Goal: Task Accomplishment & Management: Use online tool/utility

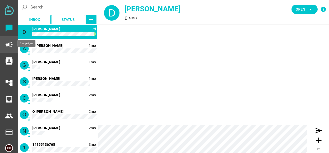
click at [8, 43] on icon "campaign" at bounding box center [9, 45] width 8 height 8
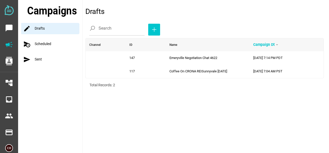
click at [47, 47] on div "schedule_send Scheduled" at bounding box center [51, 43] width 61 height 11
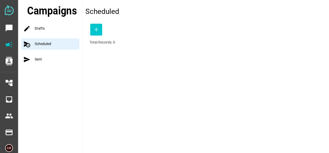
click at [40, 62] on div "send Sent" at bounding box center [51, 59] width 61 height 11
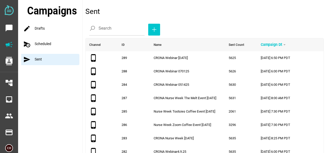
click at [43, 44] on div "schedule_send Scheduled" at bounding box center [51, 43] width 61 height 11
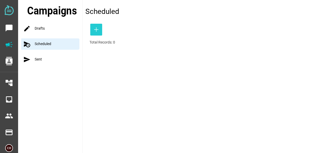
click at [94, 30] on icon "button" at bounding box center [96, 30] width 6 height 6
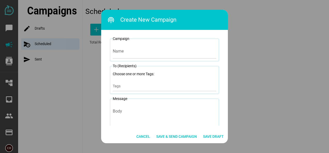
click at [41, 60] on div at bounding box center [164, 76] width 329 height 153
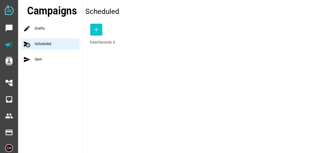
click at [41, 60] on div "send Sent" at bounding box center [51, 59] width 61 height 11
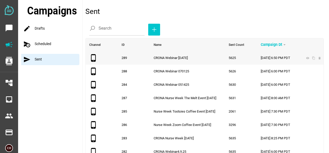
click at [176, 57] on span "CRONA Webinar [DATE]" at bounding box center [170, 58] width 34 height 4
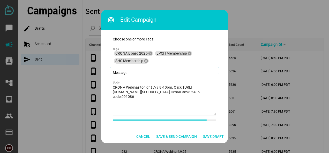
scroll to position [41, 0]
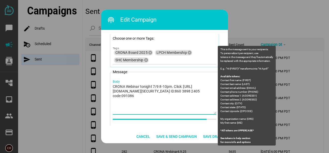
drag, startPoint x: 142, startPoint y: 100, endPoint x: 112, endPoint y: 89, distance: 32.5
click at [113, 89] on textarea "CRONA Webinar tonight 7/9 8-10pm. Click: [URL][DOMAIN_NAME][SECURITY_DATA] ID:8…" at bounding box center [164, 99] width 103 height 30
click at [121, 92] on textarea "CRONA Webinar tonight 7/9 8-10pm. Click: [URL][DOMAIN_NAME][SECURITY_DATA] ID:8…" at bounding box center [164, 99] width 103 height 30
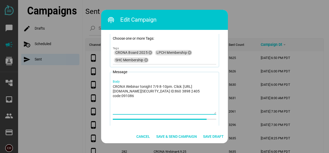
drag, startPoint x: 143, startPoint y: 101, endPoint x: 110, endPoint y: 87, distance: 35.8
click at [110, 87] on fieldset "Message CRONA Webinar tonight 7/9 8-10pm. Click: [URL][DOMAIN_NAME][SECURITY_DA…" at bounding box center [164, 100] width 109 height 63
click at [47, 44] on div at bounding box center [164, 76] width 329 height 153
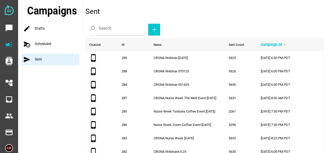
scroll to position [15, 0]
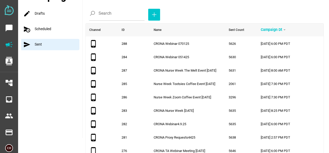
click at [44, 28] on div "schedule_send Scheduled" at bounding box center [51, 29] width 61 height 11
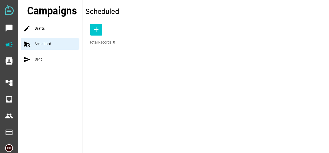
scroll to position [0, 0]
click at [94, 29] on icon "button" at bounding box center [96, 30] width 6 height 6
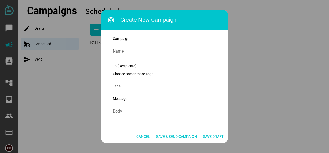
click at [37, 61] on div at bounding box center [164, 76] width 329 height 153
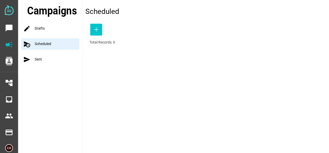
click at [39, 59] on div "send Sent" at bounding box center [51, 59] width 61 height 11
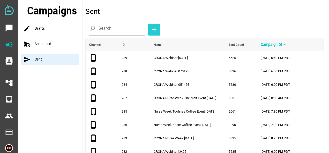
click at [152, 33] on span "button" at bounding box center [154, 30] width 4 height 10
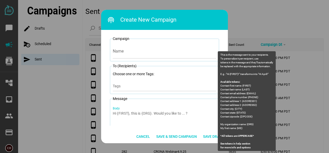
click at [125, 110] on div "Body" at bounding box center [164, 122] width 103 height 37
click at [125, 111] on textarea "Body" at bounding box center [164, 126] width 103 height 30
drag, startPoint x: 190, startPoint y: 113, endPoint x: 112, endPoint y: 113, distance: 78.0
click at [113, 113] on textarea "Body" at bounding box center [164, 126] width 103 height 30
paste textarea "CRONA Webinar tonight 7/9 8-10pm. Click: [URL][DOMAIN_NAME][SECURITY_DATA] ID:8…"
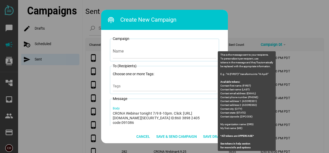
scroll to position [4, 0]
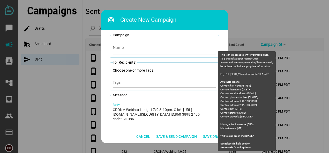
click at [157, 109] on textarea "CRONA Webinar tonight 7/9 8-10pm. Click: [URL][DOMAIN_NAME][SECURITY_DATA] ID:8…" at bounding box center [164, 122] width 103 height 30
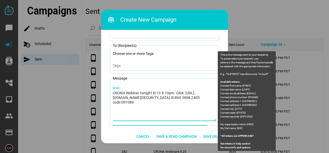
scroll to position [0, 0]
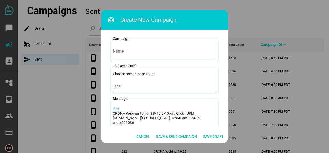
type textarea "CRONA Webinar tonight 8/13 8-10pm. Click: [URL][DOMAIN_NAME][SECURITY_DATA] ID:…"
click at [121, 87] on input "Tags" at bounding box center [164, 88] width 103 height 6
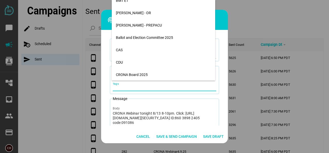
scroll to position [366, 0]
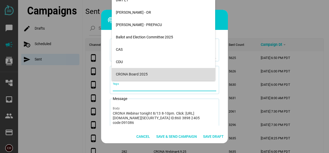
click at [136, 72] on div "CRONA Board 2025" at bounding box center [163, 74] width 95 height 8
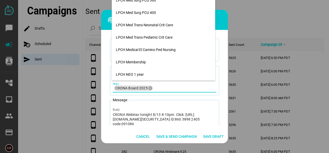
scroll to position [998, 0]
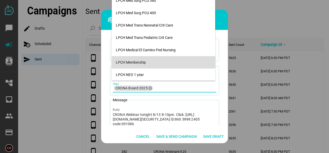
click at [141, 60] on div "LPCH Membership" at bounding box center [163, 62] width 95 height 8
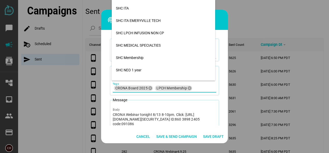
scroll to position [2392, 0]
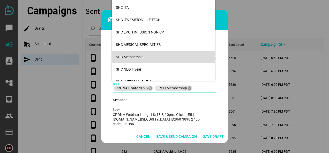
click at [135, 55] on div "SHC Membership" at bounding box center [163, 57] width 95 height 4
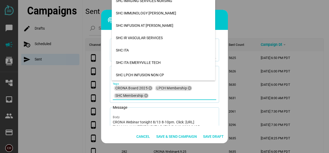
scroll to position [2349, 0]
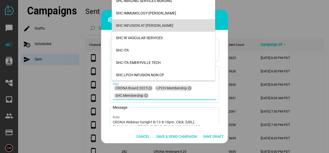
click at [107, 34] on div "Campaign ID: Name To (Recipients) Choose one or more Tags: CRONA Board 2025 can…" at bounding box center [164, 80] width 127 height 100
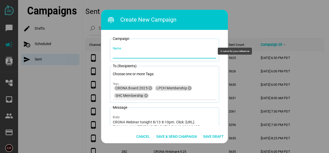
click at [113, 56] on input "Name" at bounding box center [164, 51] width 103 height 14
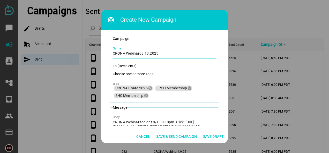
type input "CRONA Webinar08.13.2025"
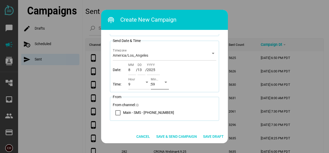
scroll to position [131, 0]
click at [130, 83] on div "9" at bounding box center [134, 86] width 12 height 8
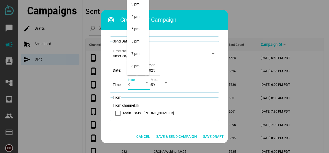
scroll to position [189, 0]
click at [138, 40] on div "6 pm" at bounding box center [137, 40] width 13 height 4
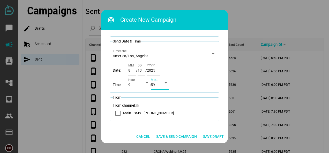
click at [159, 88] on div "59" at bounding box center [155, 86] width 9 height 8
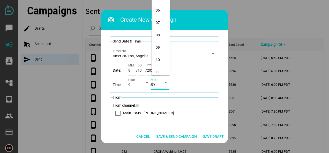
scroll to position [0, 0]
click at [157, 7] on div "00" at bounding box center [161, 6] width 10 height 4
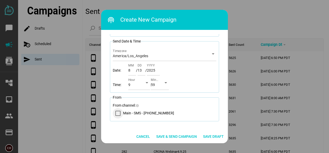
click at [116, 113] on icon "Main - SMS - (888) 855-7160" at bounding box center [118, 113] width 4 height 3
click at [166, 136] on span "Save & Send Campaign" at bounding box center [176, 137] width 41 height 6
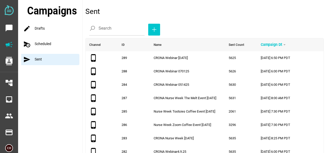
click at [48, 44] on div "schedule_send Scheduled" at bounding box center [51, 43] width 61 height 11
